Goal: Information Seeking & Learning: Learn about a topic

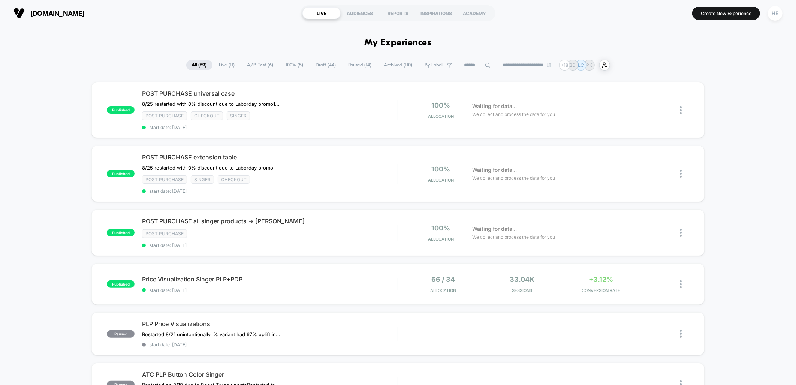
click at [232, 61] on span "Live ( 11 )" at bounding box center [227, 65] width 27 height 10
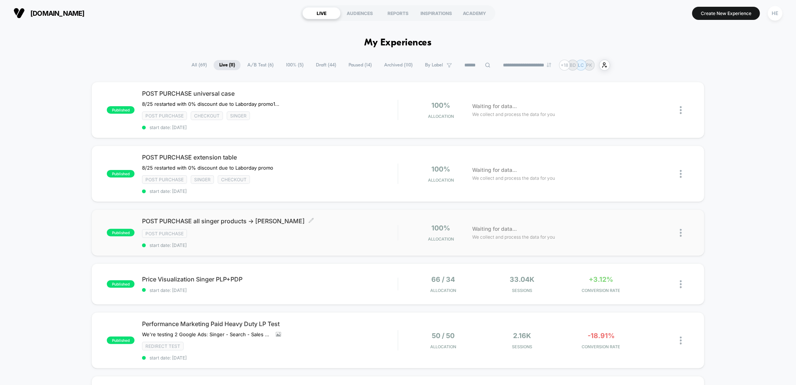
click at [354, 233] on div "Post Purchase" at bounding box center [270, 233] width 256 height 9
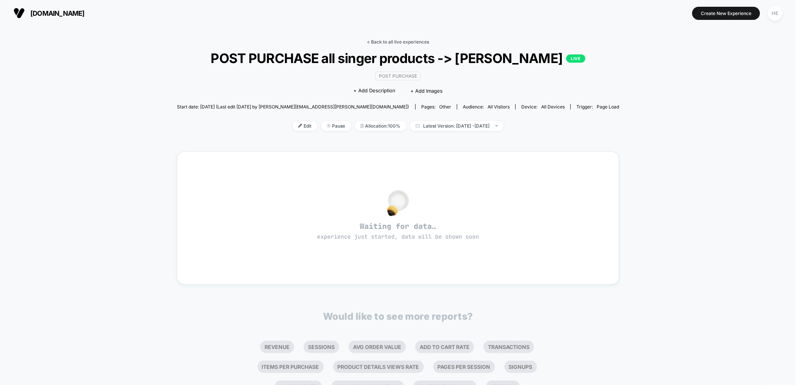
click at [402, 42] on link "< Back to all live experiences" at bounding box center [398, 42] width 62 height 6
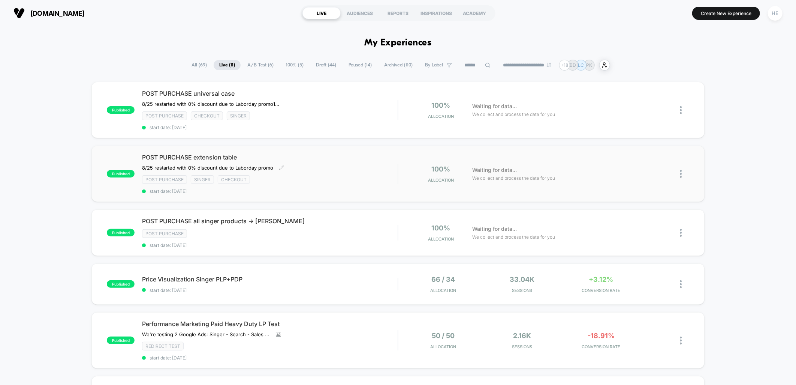
click at [355, 184] on div "POST PURCHASE extension table ﻿8/25 restarted with 0% discount due to Laborday …" at bounding box center [270, 173] width 256 height 40
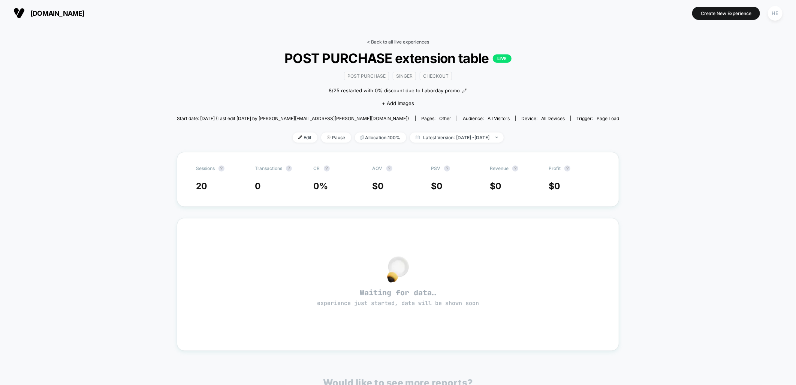
click at [394, 43] on link "< Back to all live experiences" at bounding box center [398, 42] width 62 height 6
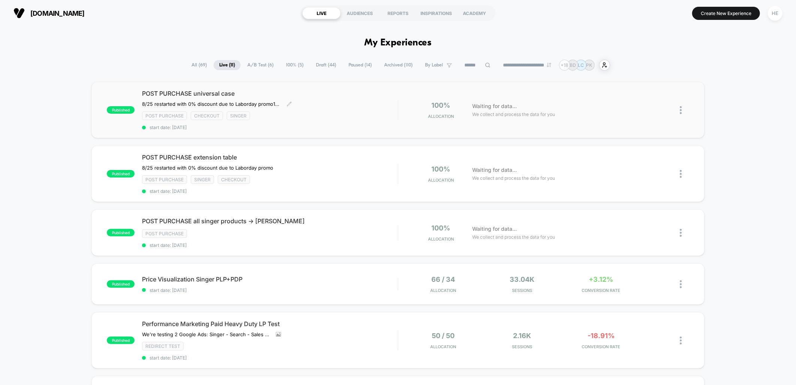
click at [378, 117] on div "Post Purchase checkout Singer" at bounding box center [270, 115] width 256 height 9
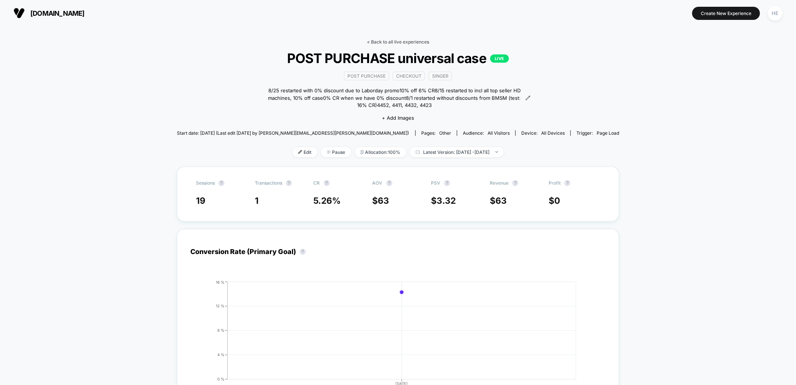
click at [386, 42] on link "< Back to all live experiences" at bounding box center [398, 42] width 62 height 6
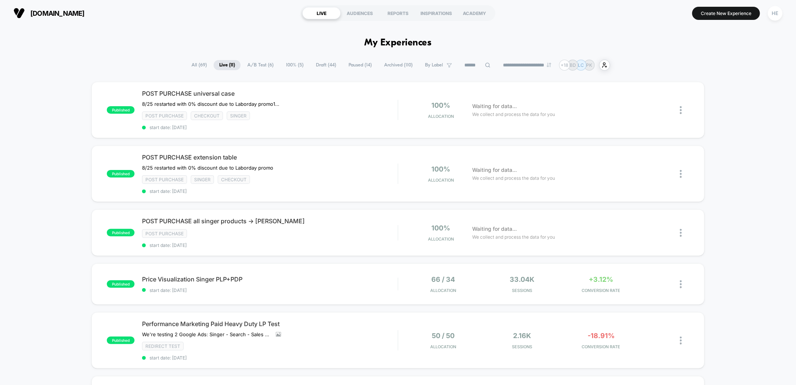
drag, startPoint x: 717, startPoint y: 61, endPoint x: 609, endPoint y: 2, distance: 123.2
click at [717, 61] on div "**********" at bounding box center [398, 65] width 796 height 11
click at [333, 219] on span "POST PURCHASE all singer products -> [PERSON_NAME] Click to edit experience det…" at bounding box center [270, 220] width 256 height 7
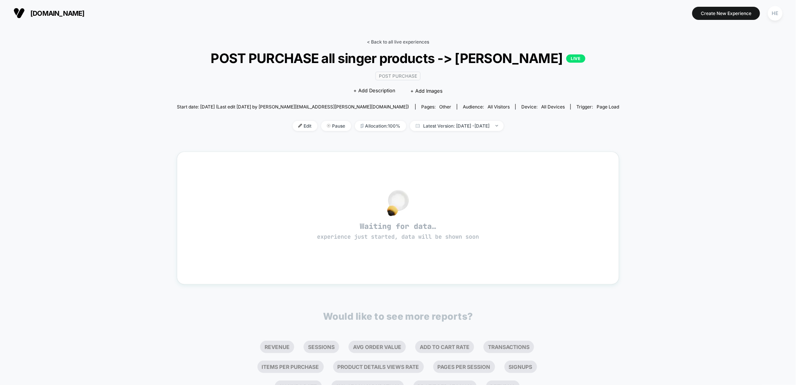
click at [378, 42] on link "< Back to all live experiences" at bounding box center [398, 42] width 62 height 6
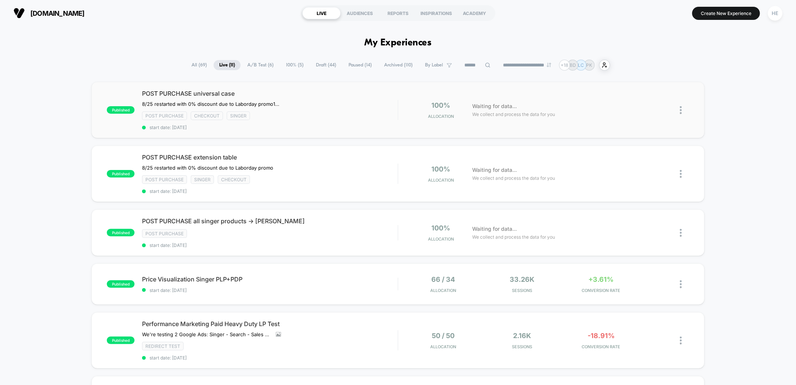
click at [332, 111] on div "Post Purchase checkout Singer" at bounding box center [270, 115] width 256 height 9
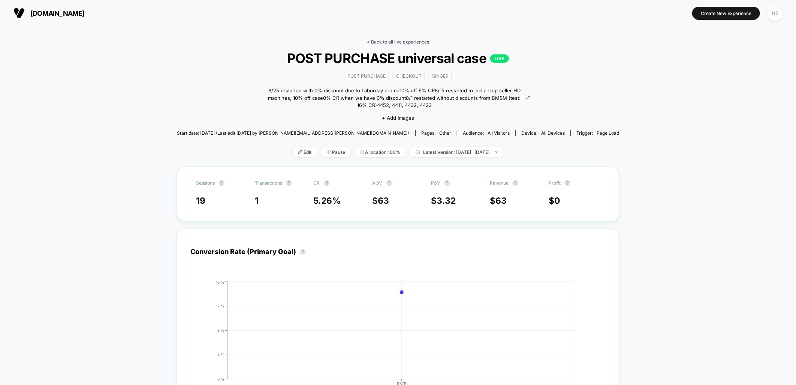
click at [384, 39] on link "< Back to all live experiences" at bounding box center [398, 42] width 62 height 6
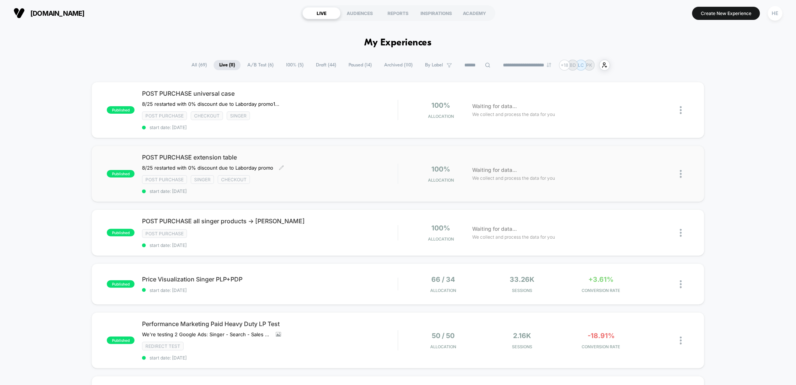
click at [318, 165] on div "﻿8/25 restarted with 0% discount due to Laborday promo Click to edit experience…" at bounding box center [231, 168] width 179 height 6
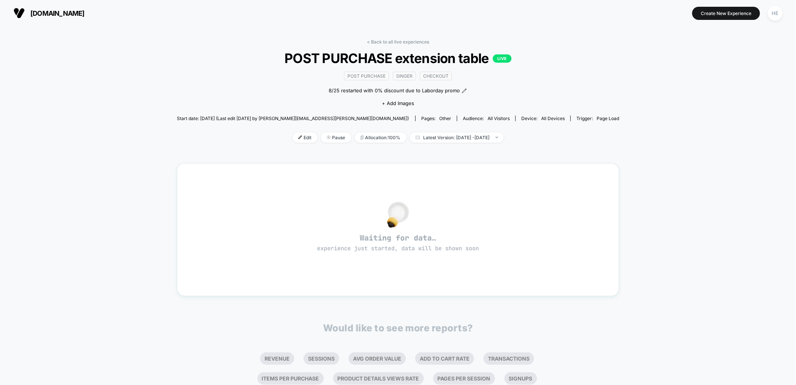
click at [373, 43] on link "< Back to all live experiences" at bounding box center [398, 42] width 62 height 6
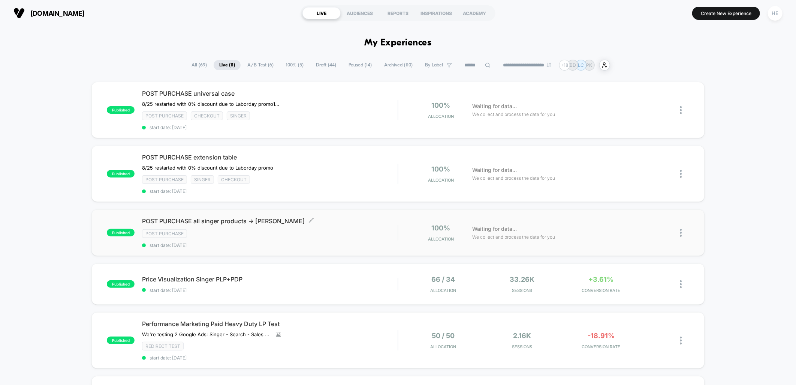
click at [346, 229] on div "Post Purchase" at bounding box center [270, 233] width 256 height 9
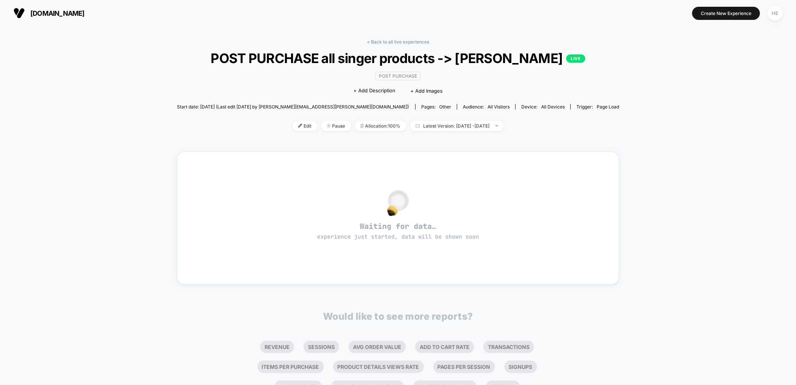
click at [414, 36] on div "< Back to all live experiences POST PURCHASE all singer products -> bobbin wind…" at bounding box center [398, 225] width 443 height 382
click at [411, 42] on link "< Back to all live experiences" at bounding box center [398, 42] width 62 height 6
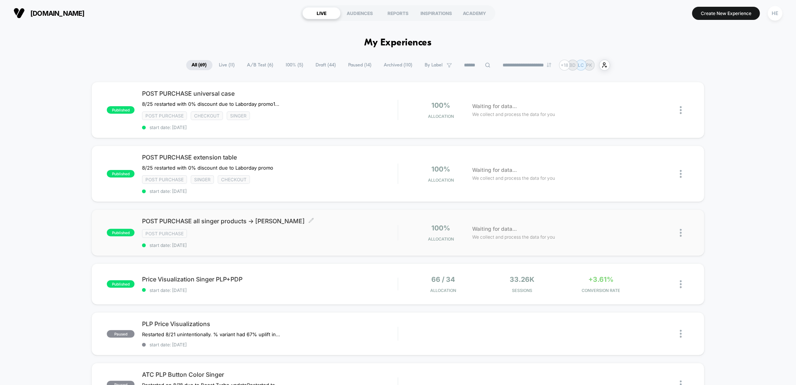
click at [347, 223] on span "POST PURCHASE all singer products -> [PERSON_NAME] Click to edit experience det…" at bounding box center [270, 220] width 256 height 7
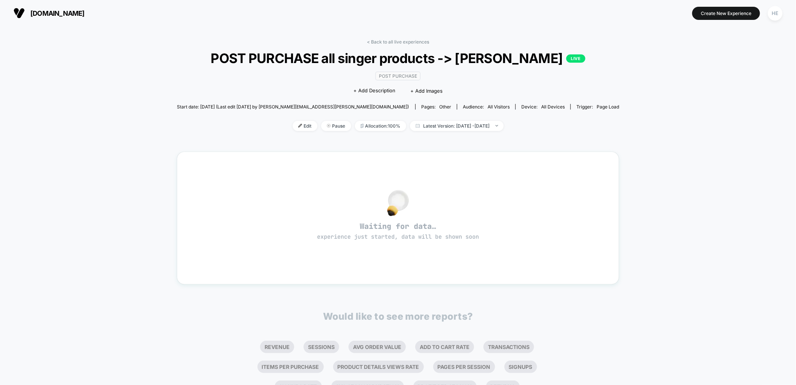
click at [392, 35] on div "< Back to all live experiences POST PURCHASE all singer products -> bobbin wind…" at bounding box center [398, 225] width 443 height 382
click at [389, 38] on div "< Back to all live experiences POST PURCHASE all singer products -> bobbin wind…" at bounding box center [398, 225] width 443 height 382
click at [376, 42] on link "< Back to all live experiences" at bounding box center [398, 42] width 62 height 6
